Goal: Information Seeking & Learning: Check status

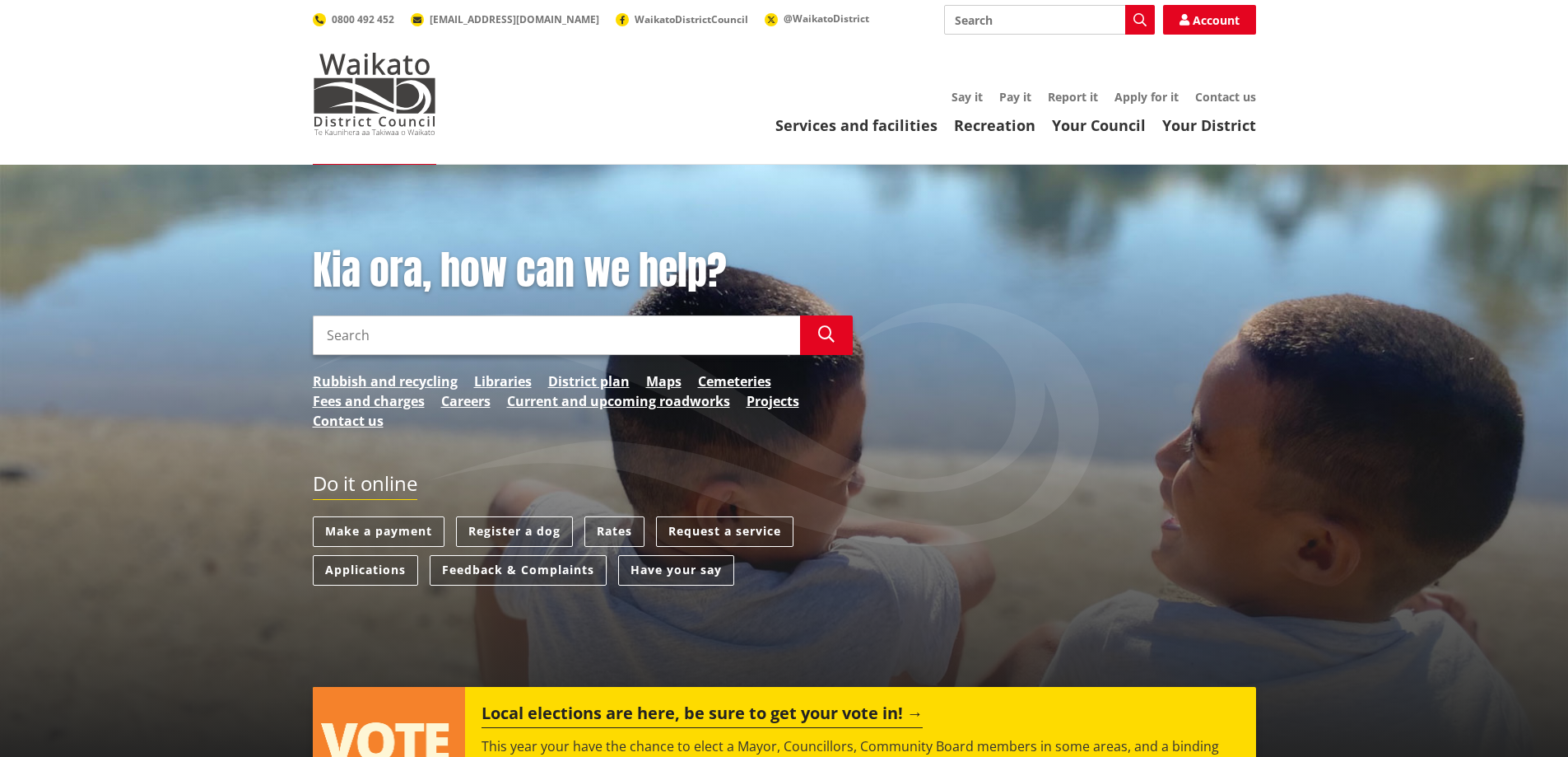
click at [389, 336] on input "Search" at bounding box center [556, 335] width 487 height 40
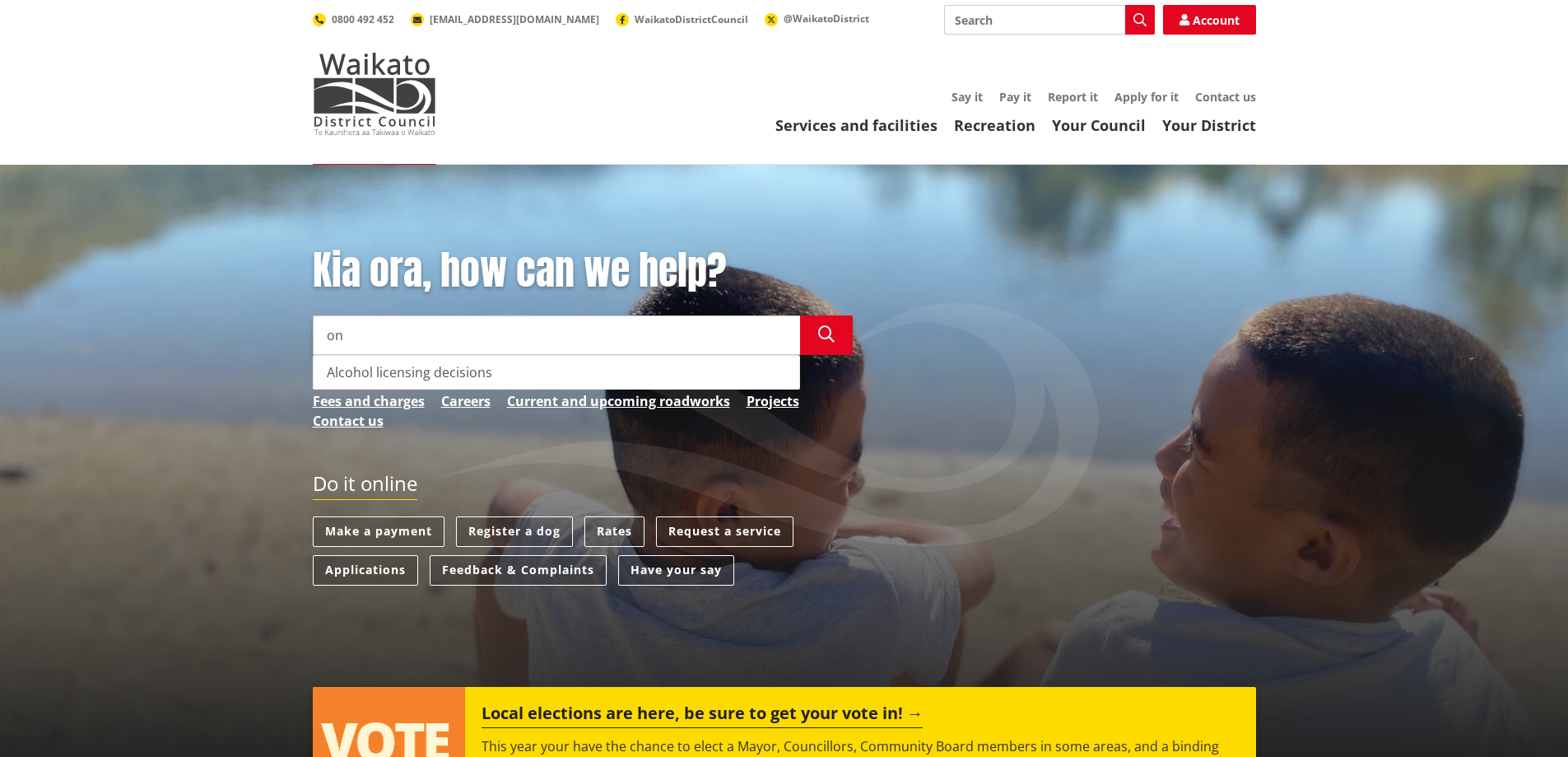
type input "o"
click at [419, 375] on div "Building Consent Tracker" at bounding box center [556, 372] width 485 height 33
type input "Building Consent Tracker"
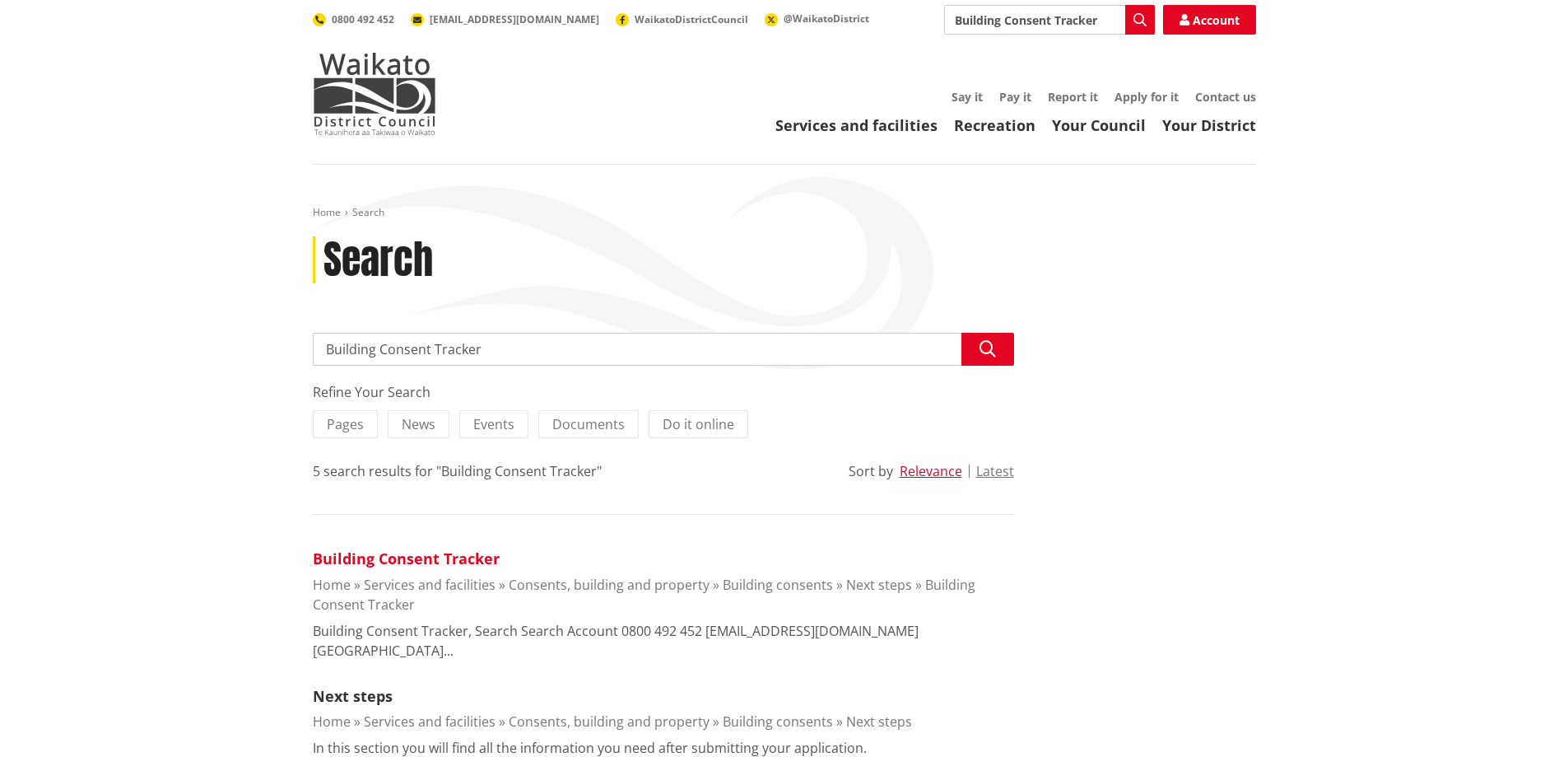
click at [387, 552] on link "Building Consent Tracker" at bounding box center [406, 558] width 187 height 19
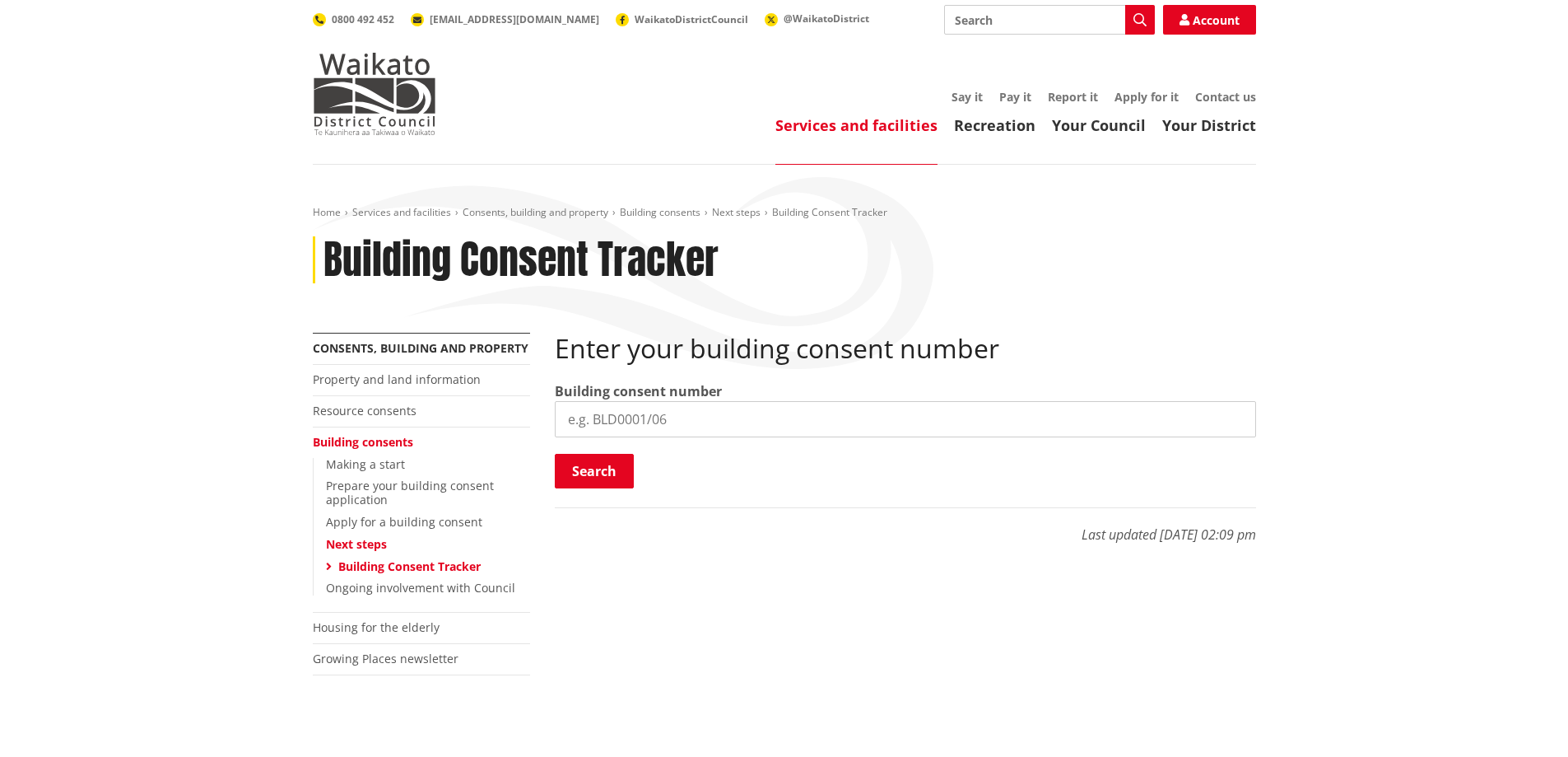
click at [602, 422] on input "search" at bounding box center [905, 419] width 701 height 36
type input "BLD0072/26"
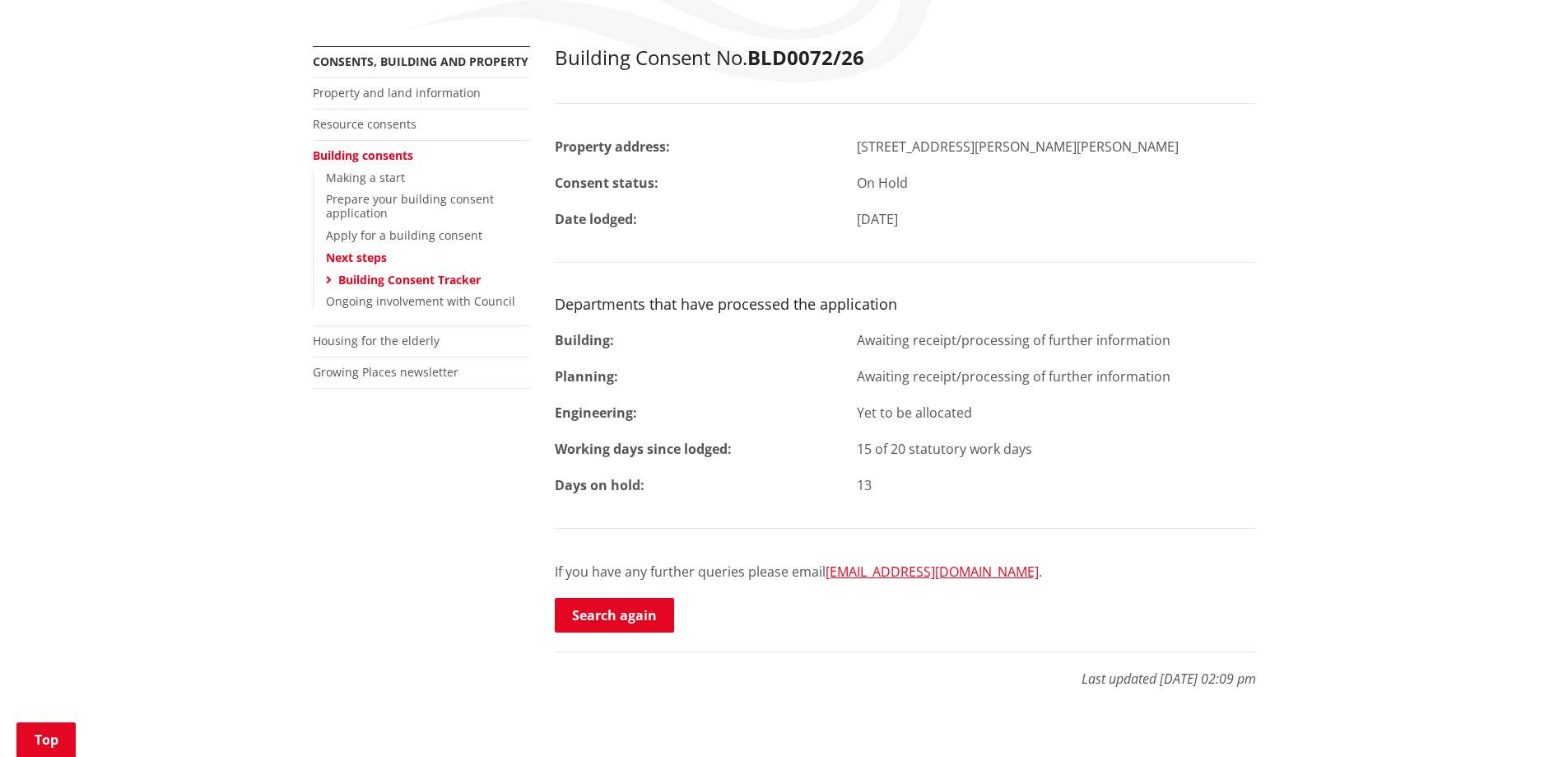
scroll to position [247, 0]
